Goal: Information Seeking & Learning: Learn about a topic

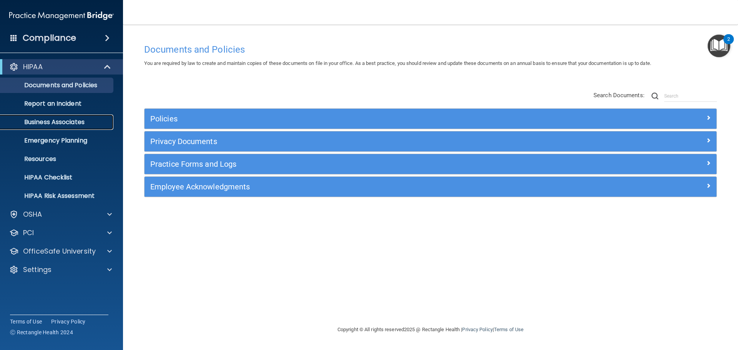
click at [63, 123] on p "Business Associates" at bounding box center [57, 122] width 105 height 8
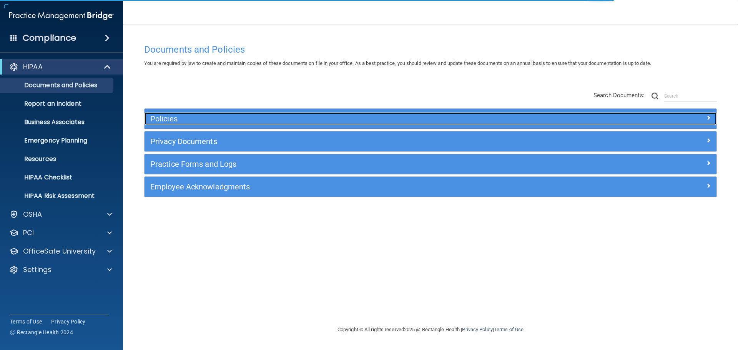
click at [272, 119] on h5 "Policies" at bounding box center [358, 119] width 417 height 8
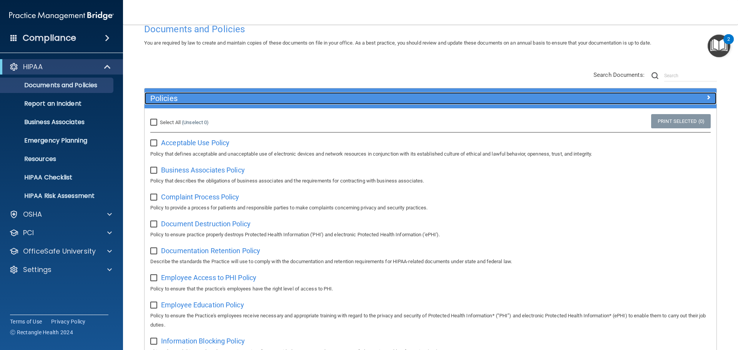
scroll to position [38, 0]
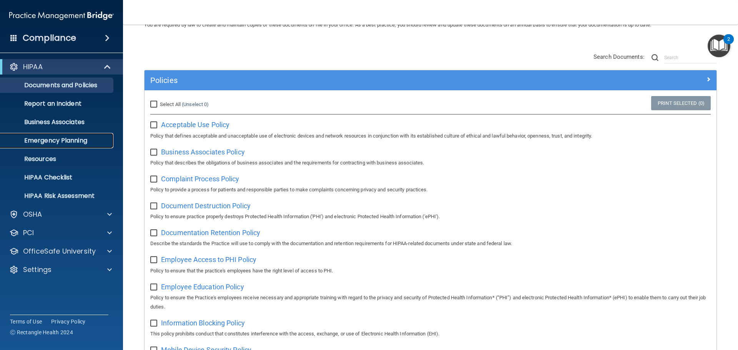
click at [58, 139] on p "Emergency Planning" at bounding box center [57, 141] width 105 height 8
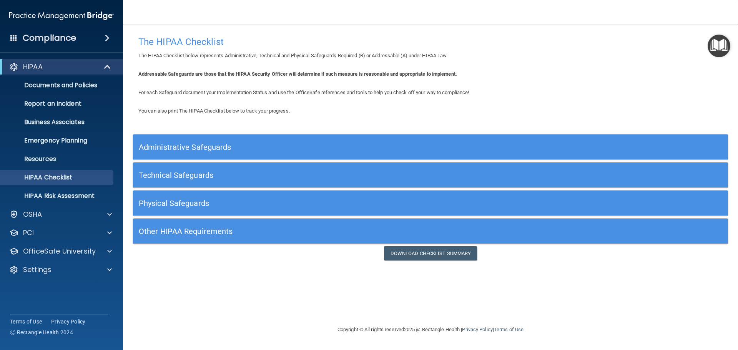
click at [292, 151] on h5 "Administrative Safeguards" at bounding box center [356, 147] width 435 height 8
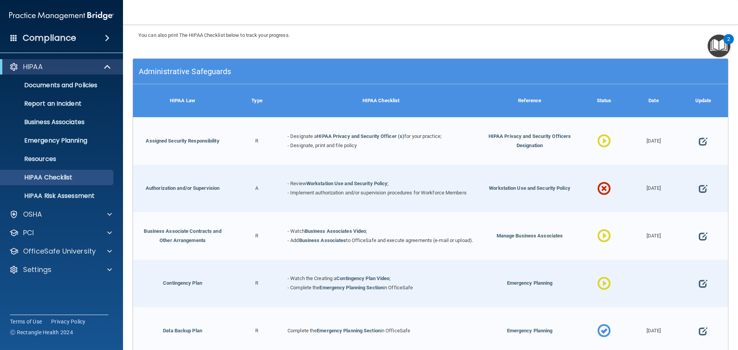
scroll to position [77, 0]
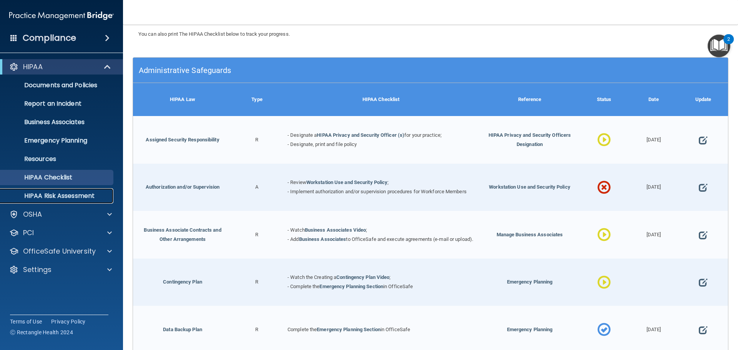
click at [46, 194] on p "HIPAA Risk Assessment" at bounding box center [57, 196] width 105 height 8
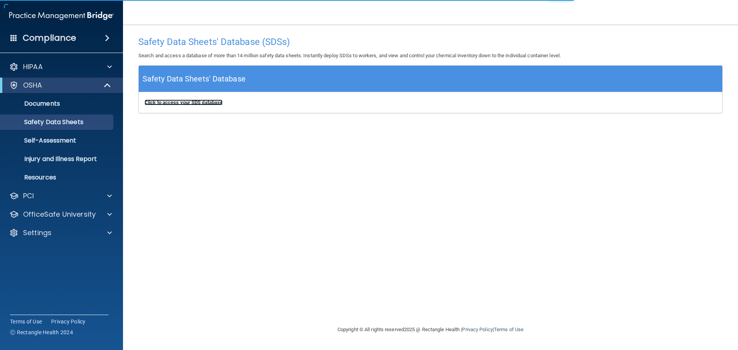
click at [196, 103] on b "Click to access your SDS database" at bounding box center [184, 103] width 78 height 6
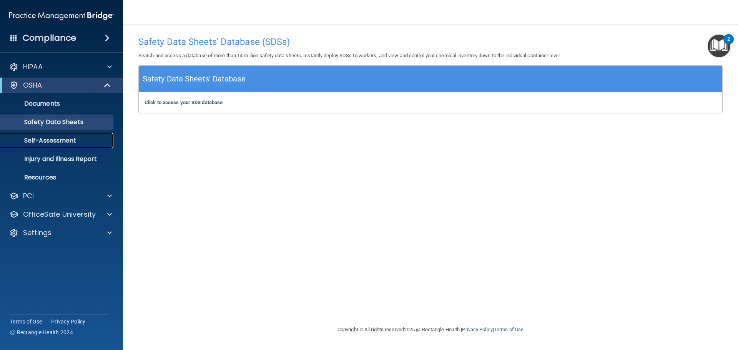
click at [58, 141] on p "Self-Assessment" at bounding box center [57, 141] width 105 height 8
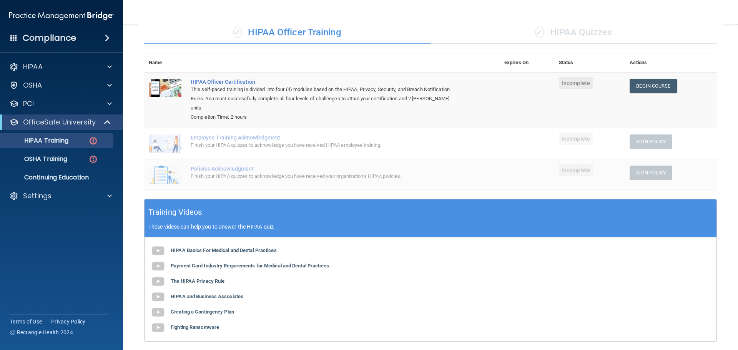
scroll to position [77, 0]
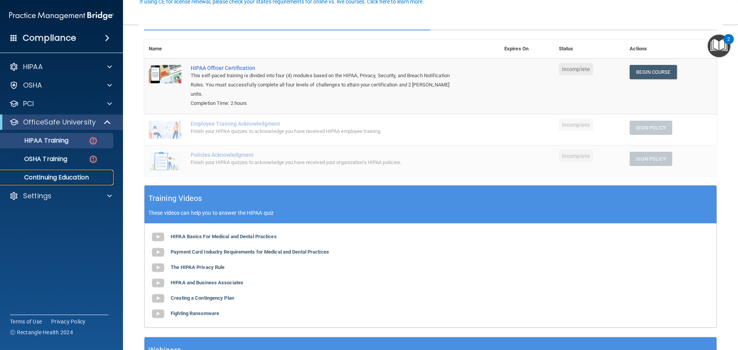
click at [51, 178] on p "Continuing Education" at bounding box center [57, 178] width 105 height 8
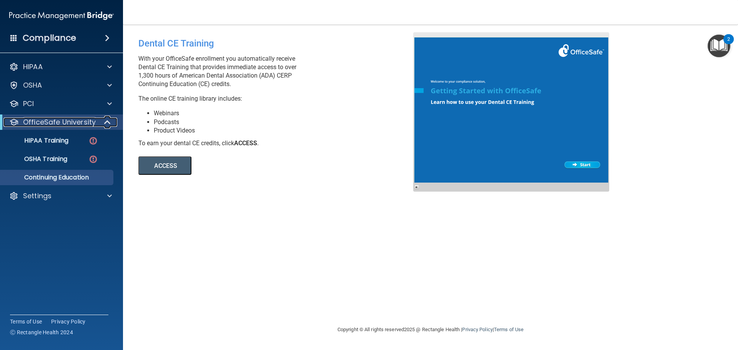
click at [80, 122] on p "OfficeSafe University" at bounding box center [59, 122] width 73 height 9
